Goal: Task Accomplishment & Management: Manage account settings

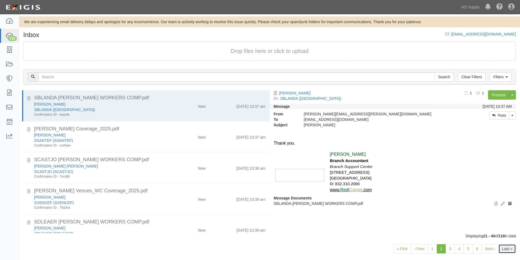
click at [507, 250] on link "Last »" at bounding box center [506, 248] width 17 height 9
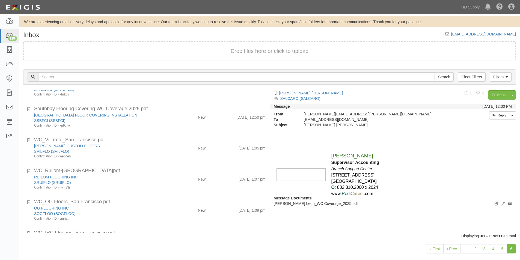
scroll to position [449, 0]
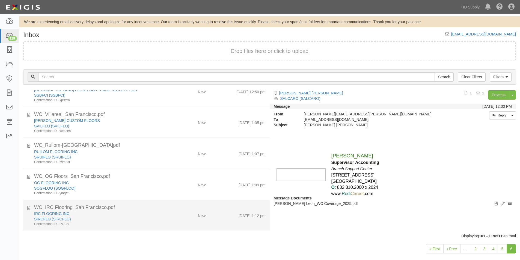
click at [154, 218] on div "SIRCFLO (SIRCFLO)" at bounding box center [100, 218] width 132 height 5
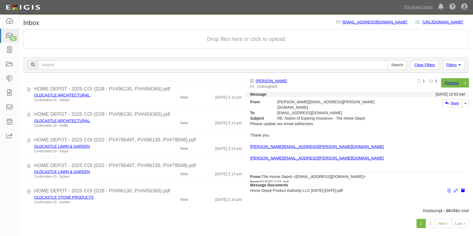
scroll to position [19, 0]
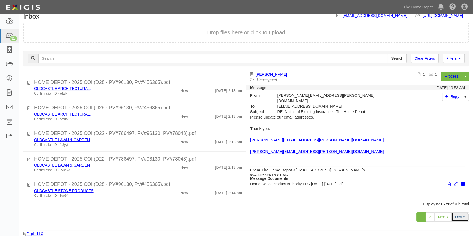
click at [459, 217] on link "Last »" at bounding box center [459, 217] width 17 height 9
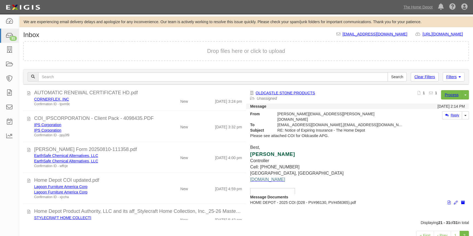
scroll to position [178, 0]
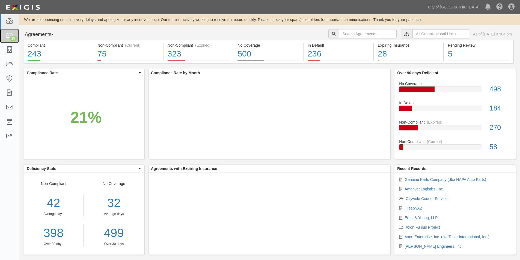
click at [6, 39] on link "25" at bounding box center [9, 36] width 19 height 14
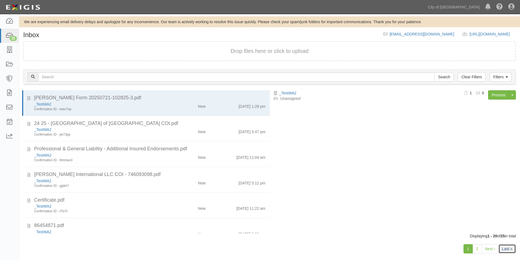
click at [505, 253] on link "Last »" at bounding box center [506, 248] width 17 height 9
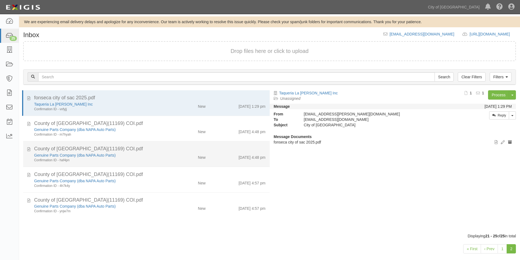
scroll to position [8, 0]
